Goal: Find specific page/section: Find specific page/section

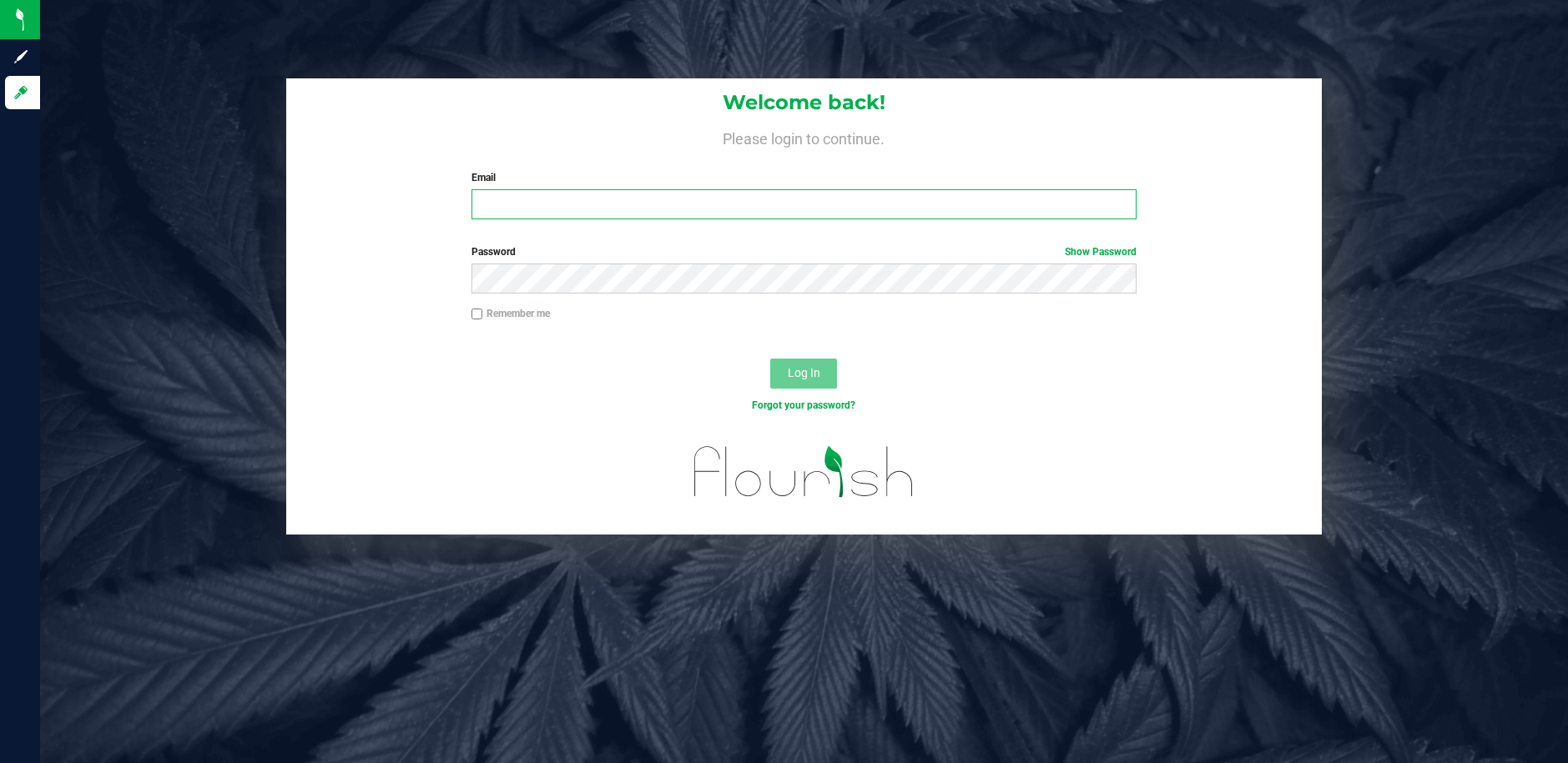
click at [527, 201] on input "Email" at bounding box center [804, 204] width 665 height 30
type input "[EMAIL_ADDRESS][DOMAIN_NAME]"
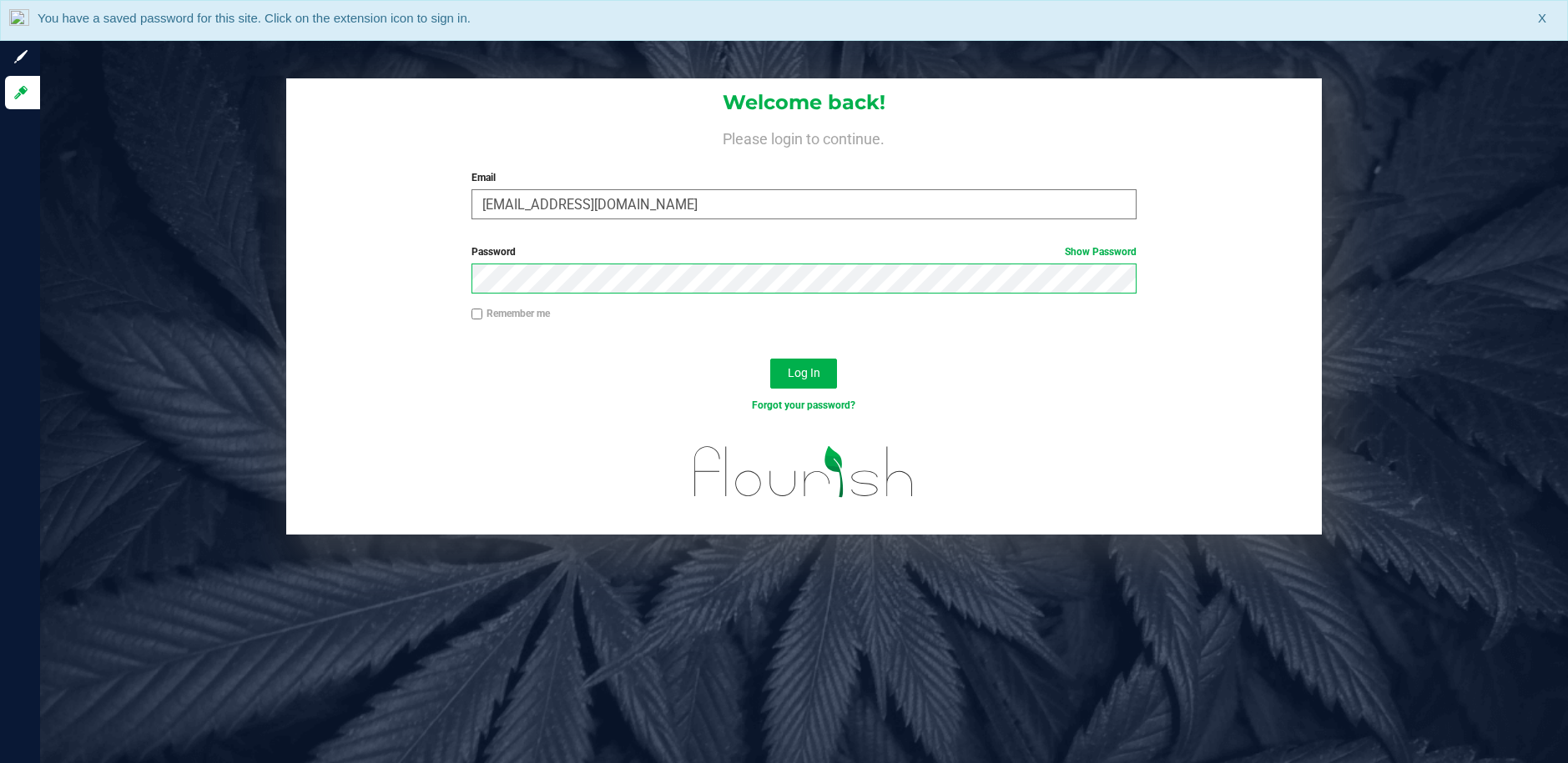
click at [770, 359] on button "Log In" at bounding box center [803, 373] width 67 height 30
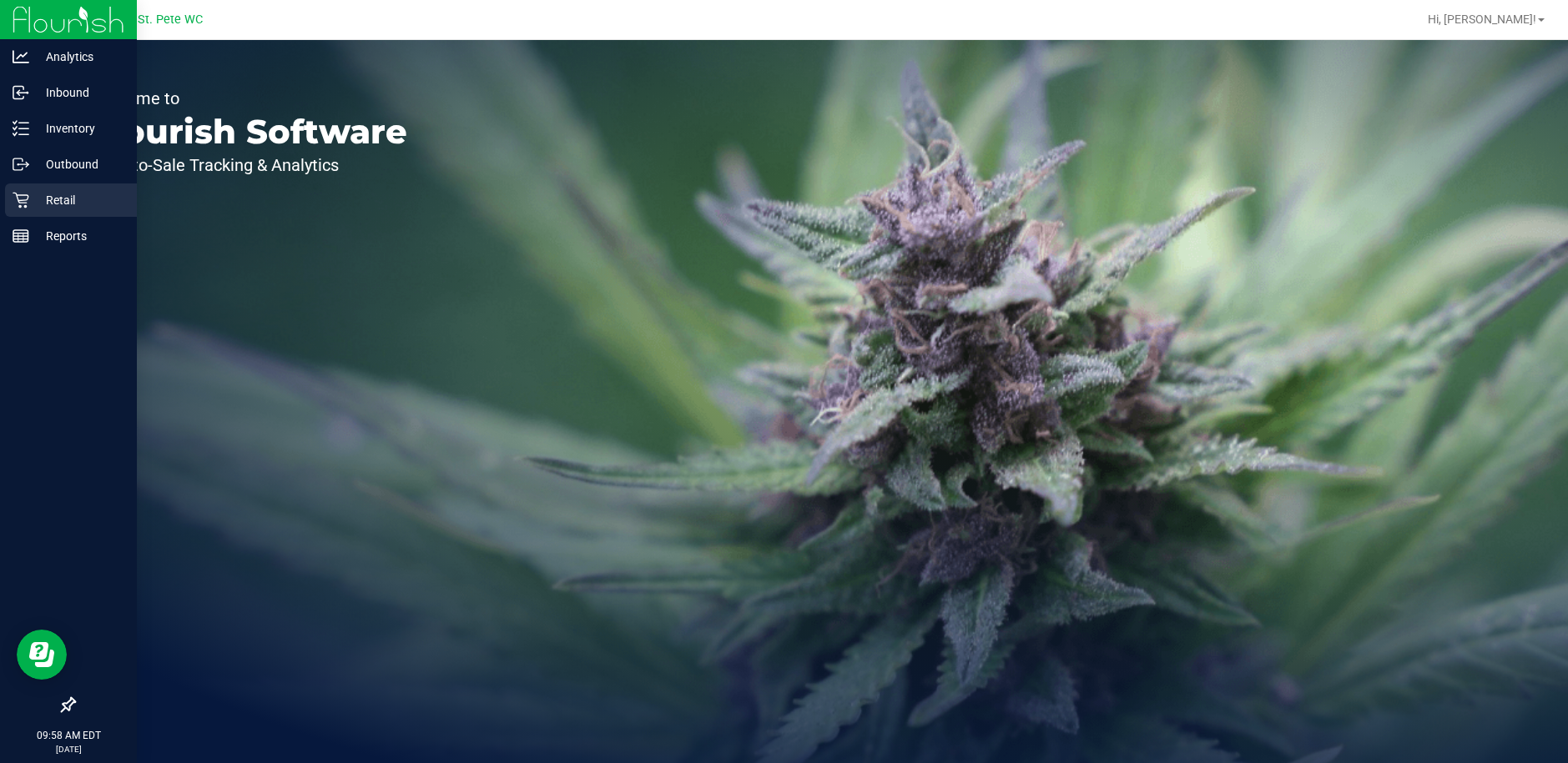
click at [29, 192] on p "Retail" at bounding box center [79, 200] width 100 height 20
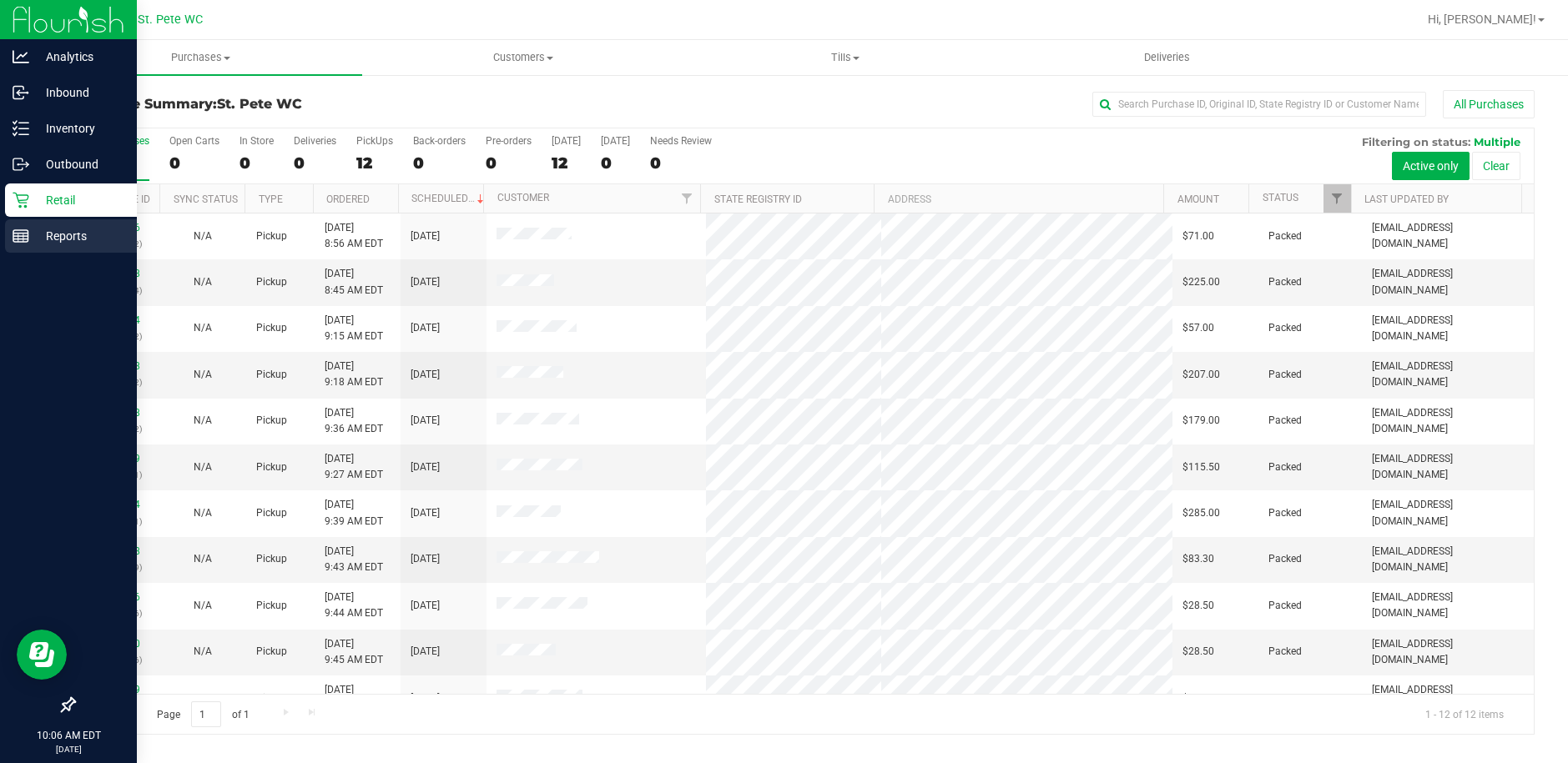
click at [54, 238] on p "Reports" at bounding box center [79, 236] width 100 height 20
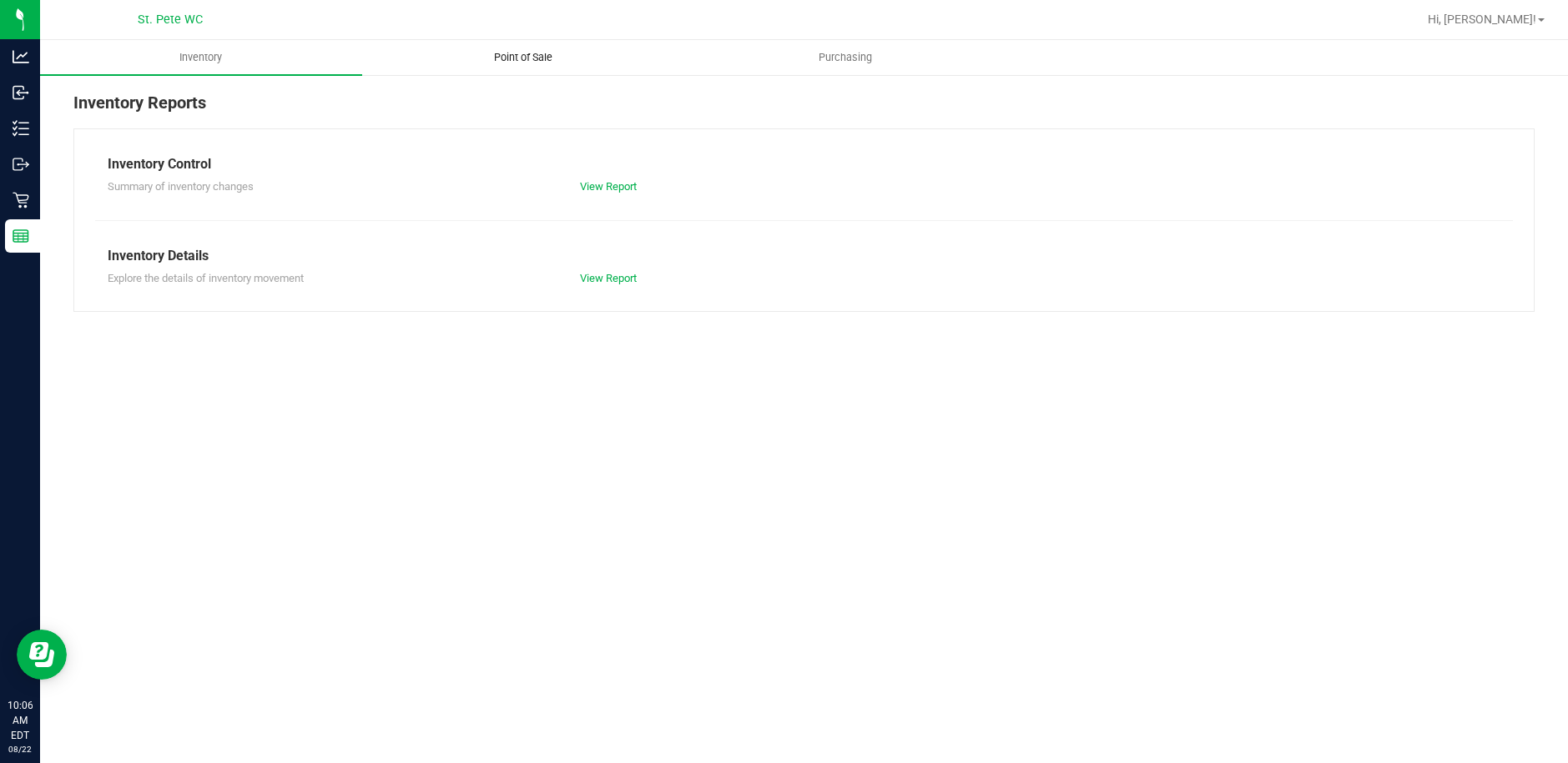
click at [532, 59] on span "Point of Sale" at bounding box center [523, 58] width 104 height 15
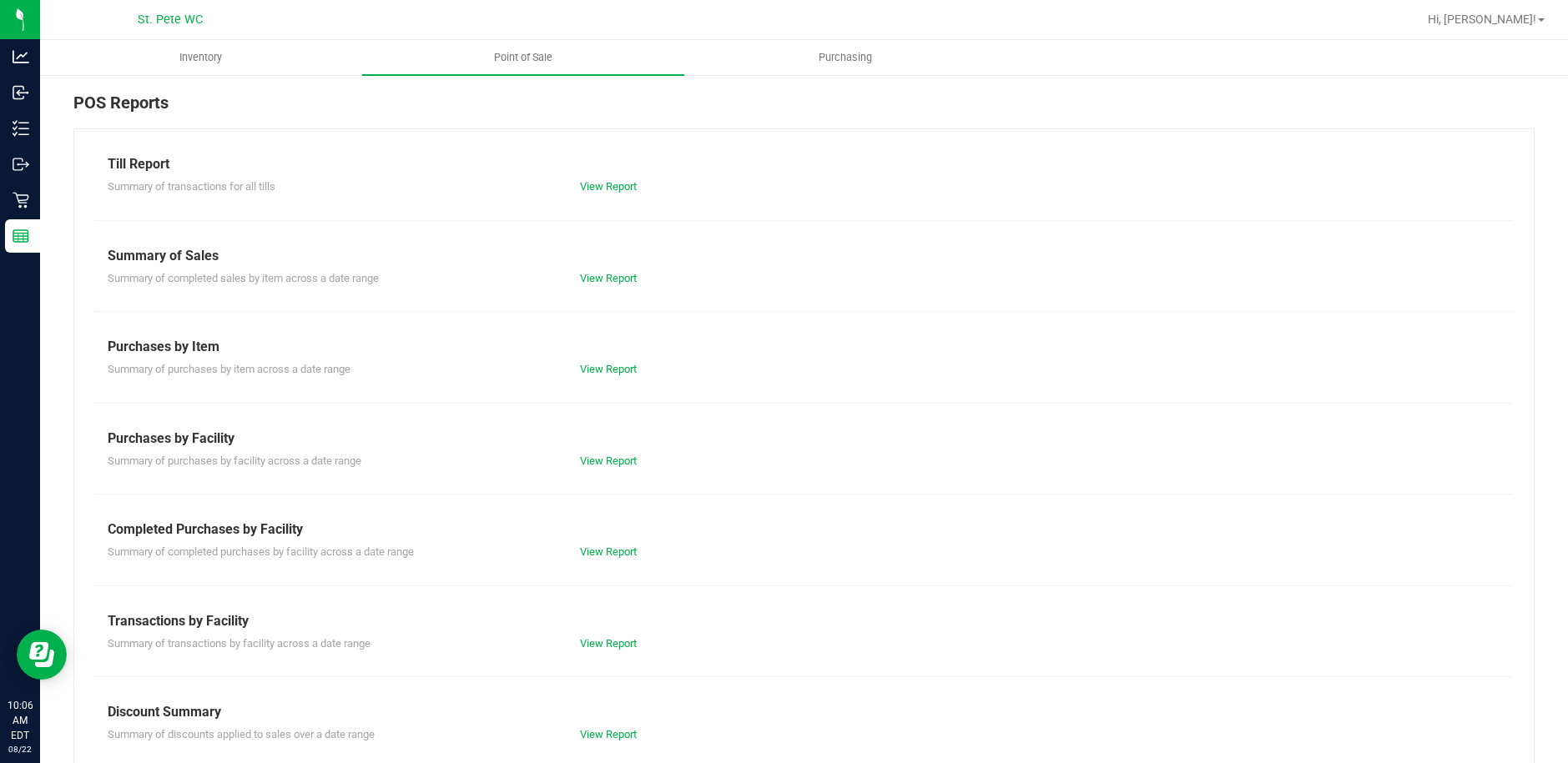
click at [595, 195] on div "Till Report Summary of transactions for all tills View Report Summary of Sales …" at bounding box center [804, 494] width 1461 height 732
click at [595, 185] on link "View Report" at bounding box center [608, 186] width 57 height 13
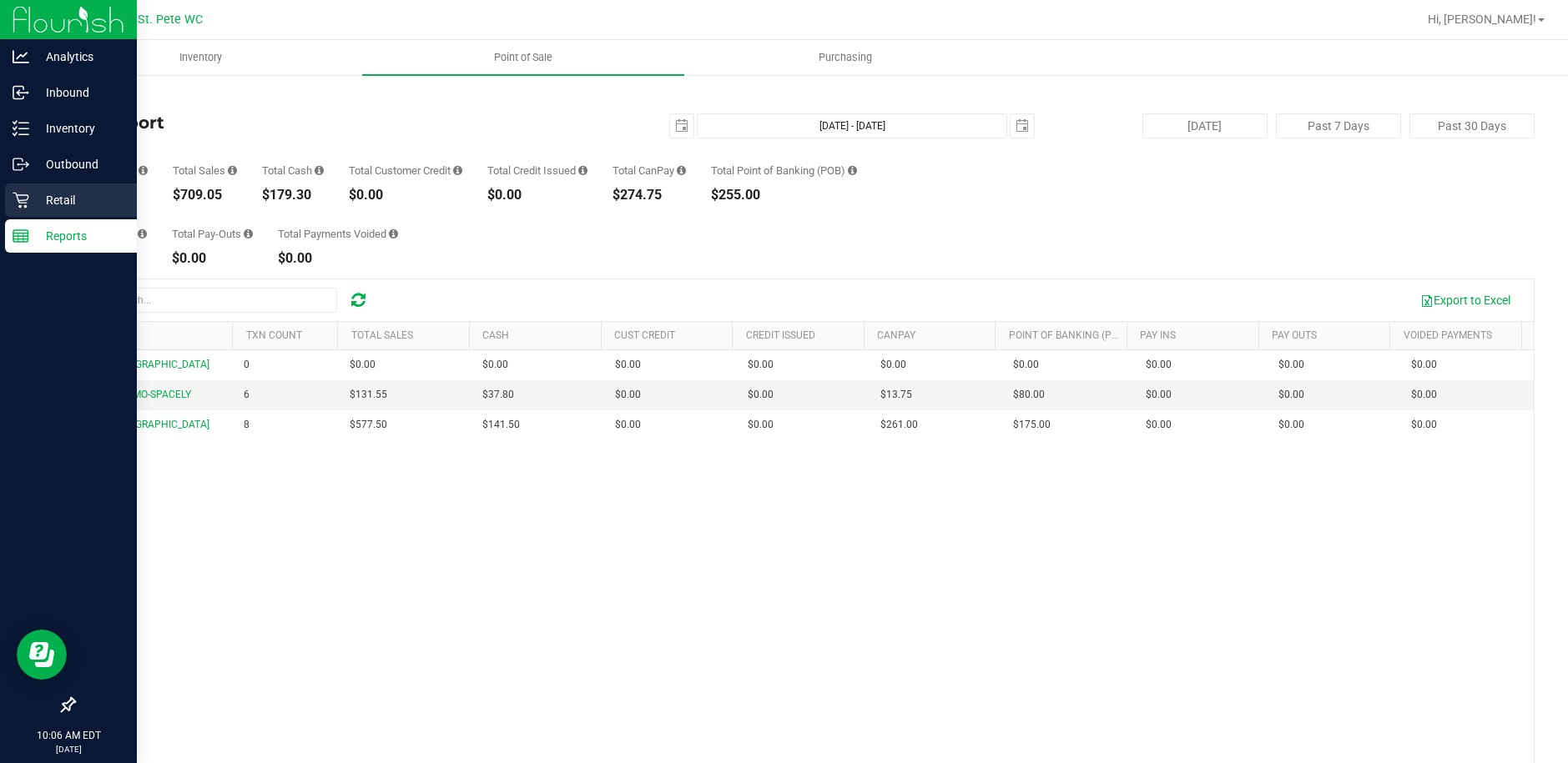
click at [45, 200] on p "Retail" at bounding box center [79, 200] width 100 height 20
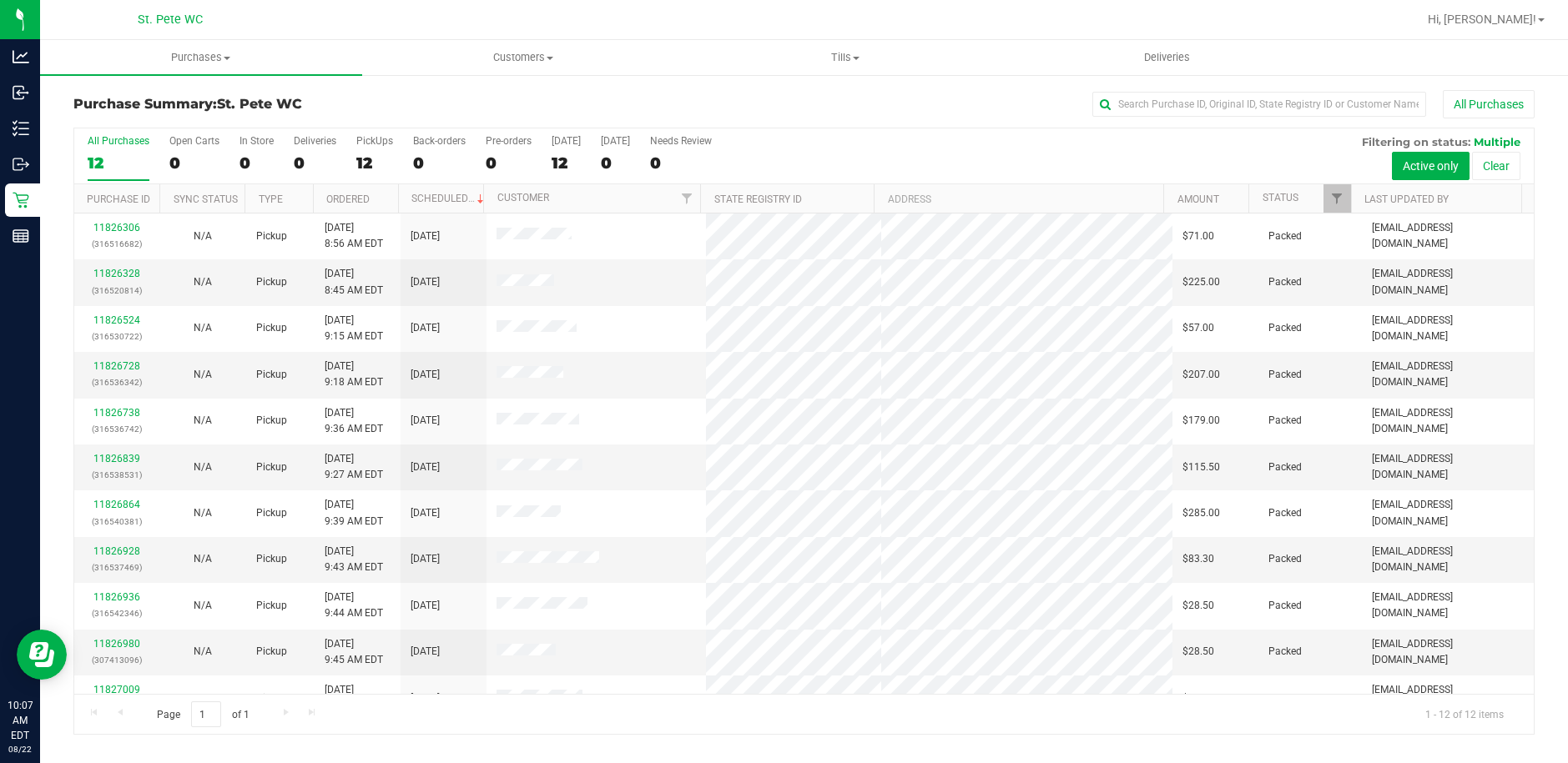
click at [654, 113] on div "All Purchases" at bounding box center [1047, 104] width 973 height 28
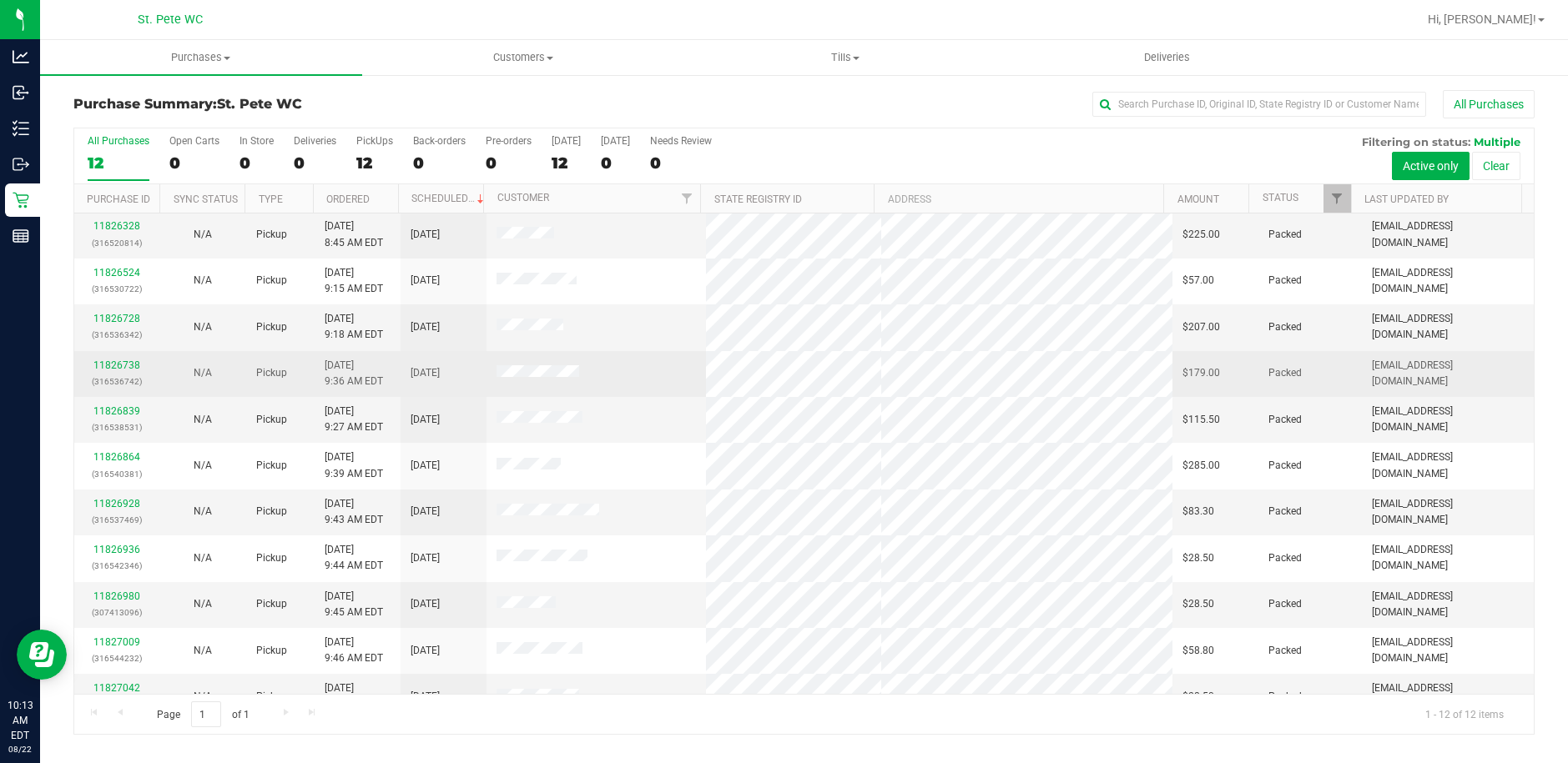
scroll to position [73, 0]
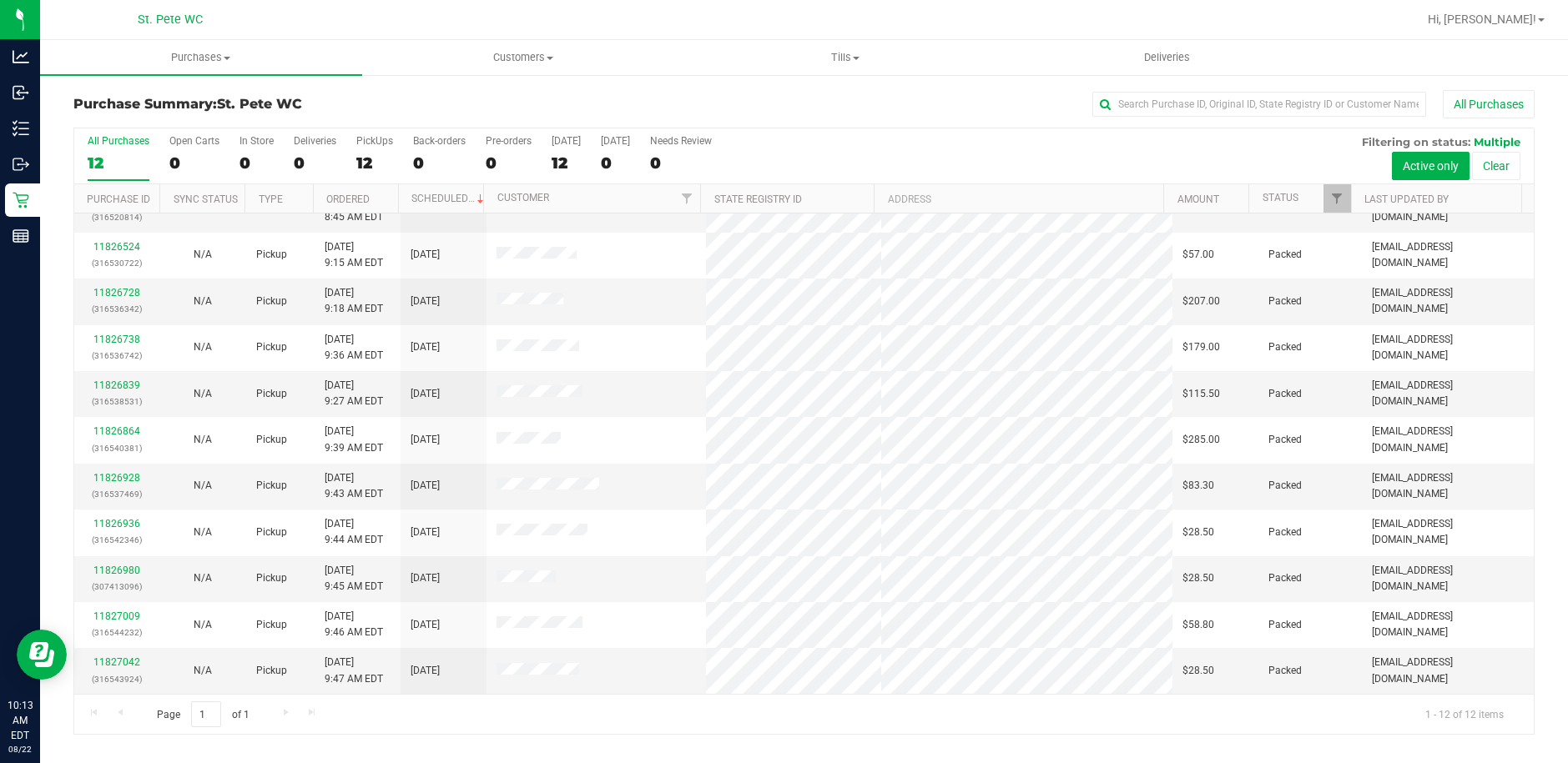
click at [467, 96] on div "Purchase Summary: St. Pete WC All Purchases" at bounding box center [804, 108] width 1461 height 37
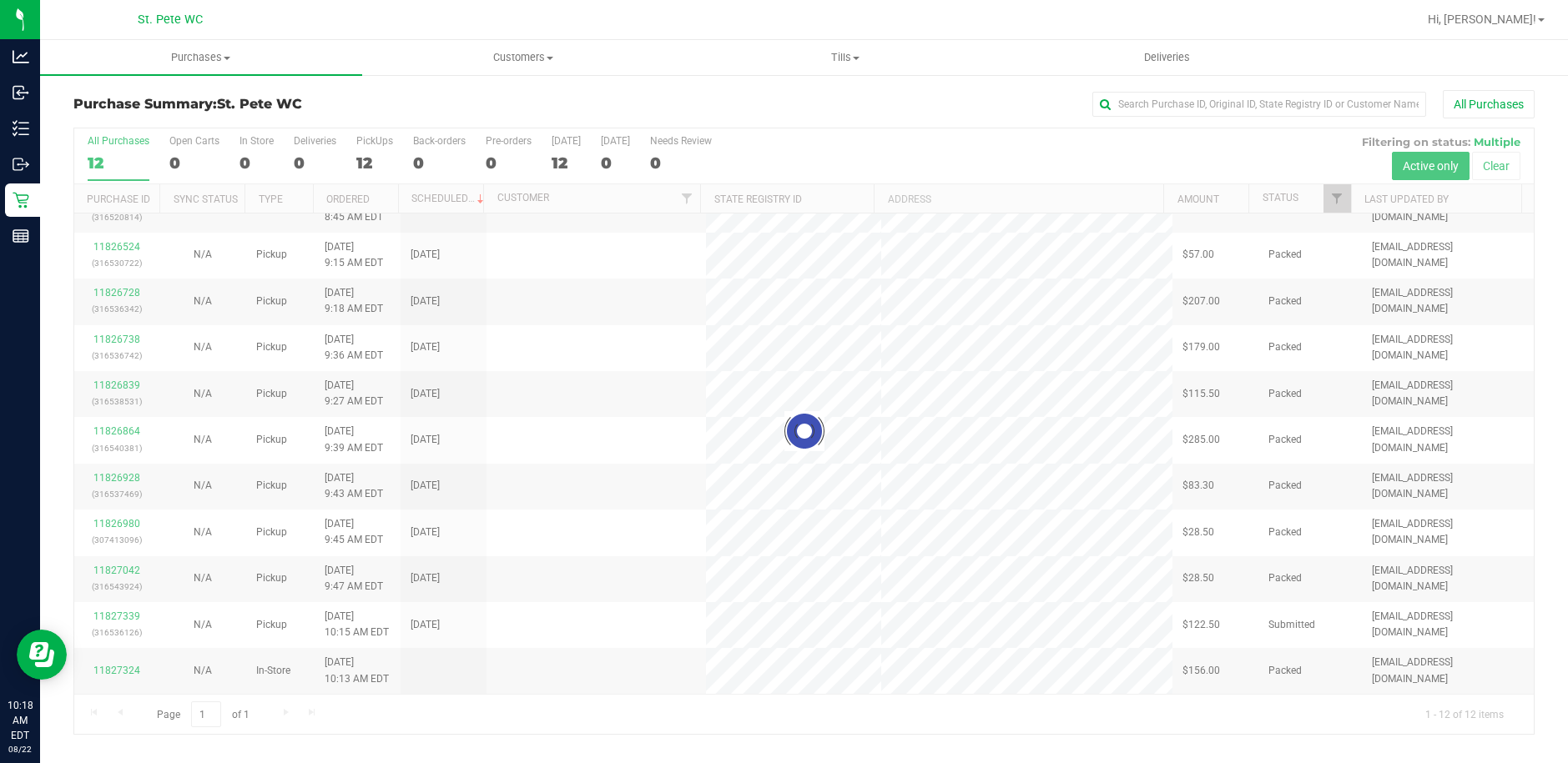
scroll to position [0, 0]
